Goal: Submit feedback/report problem: Submit feedback/report problem

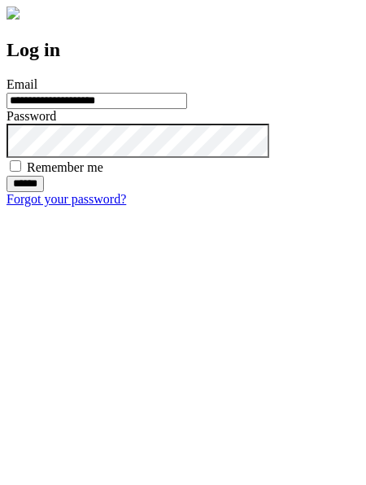
click at [44, 192] on input "******" at bounding box center [25, 184] width 37 height 16
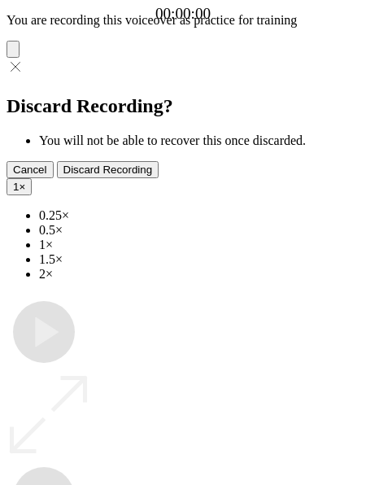
type input "**********"
